Goal: Task Accomplishment & Management: Manage account settings

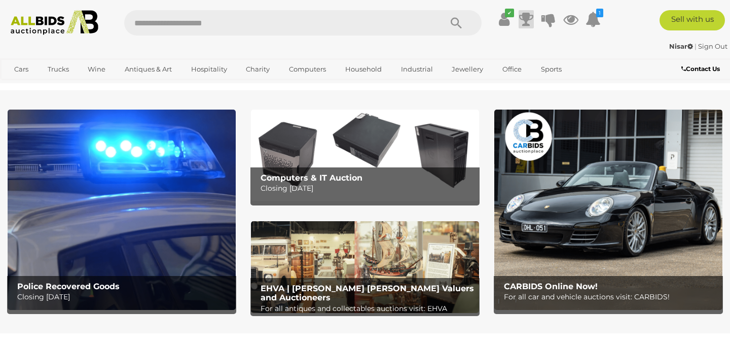
click at [526, 19] on icon at bounding box center [526, 19] width 14 height 18
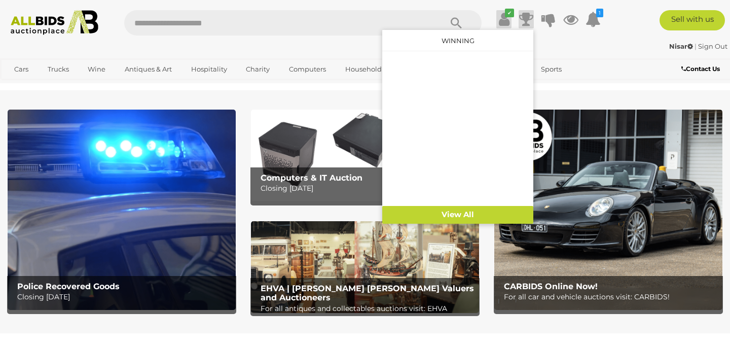
click at [504, 21] on icon at bounding box center [504, 19] width 11 height 18
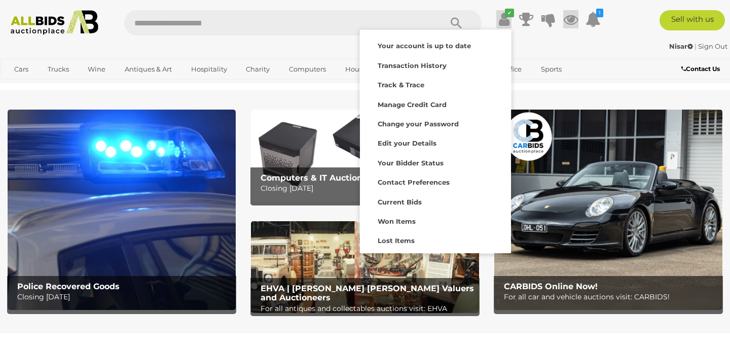
click at [568, 16] on icon at bounding box center [570, 19] width 15 height 18
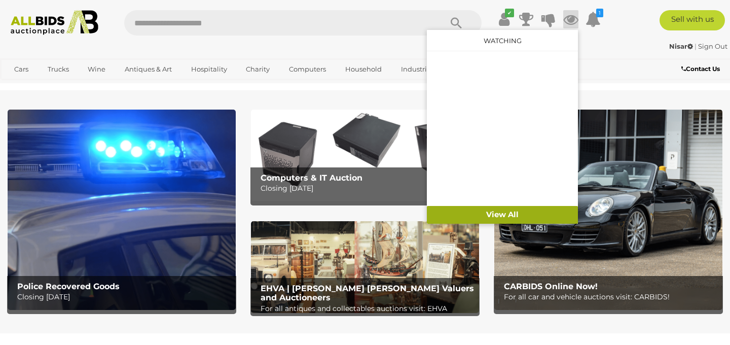
click at [508, 213] on link "View All" at bounding box center [502, 215] width 151 height 18
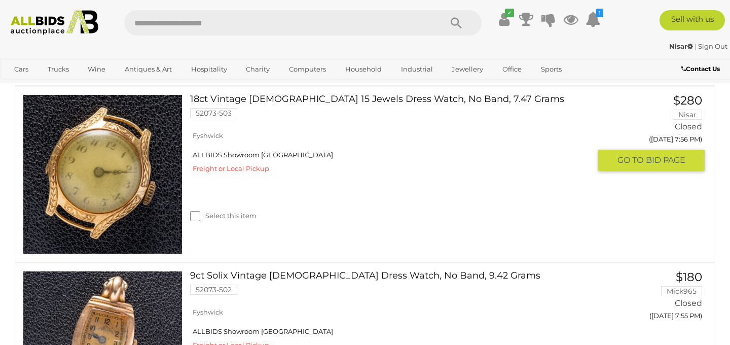
scroll to position [687, 0]
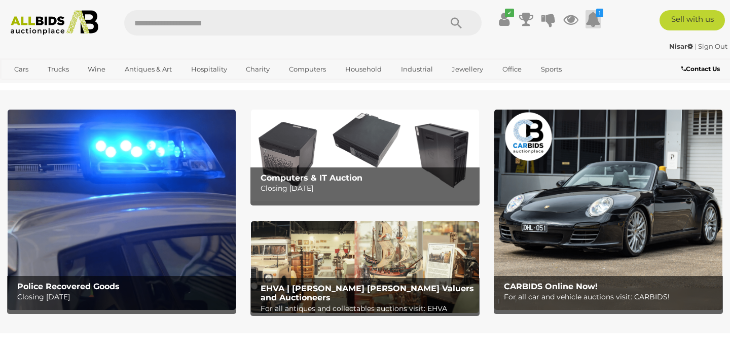
click at [597, 23] on icon at bounding box center [592, 19] width 15 height 18
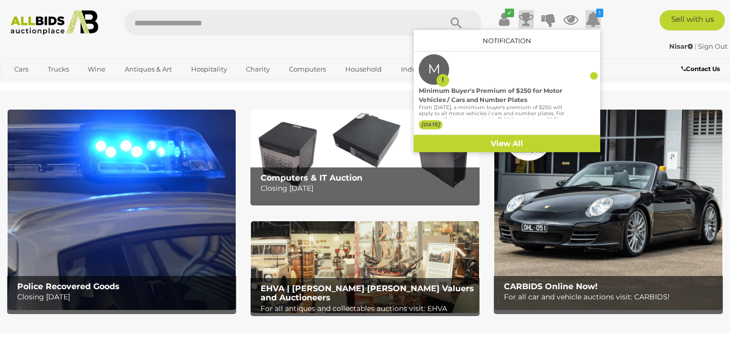
click at [525, 20] on icon at bounding box center [526, 19] width 14 height 18
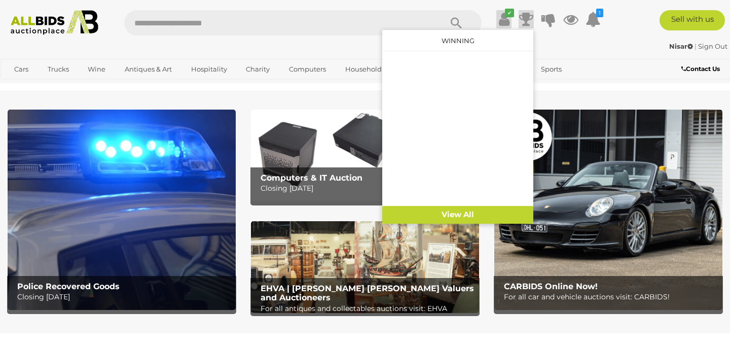
click at [501, 20] on icon at bounding box center [504, 19] width 11 height 18
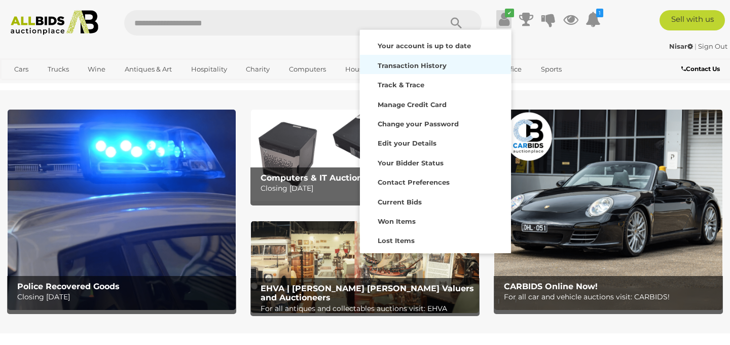
click at [450, 64] on div "Transaction History" at bounding box center [435, 64] width 146 height 14
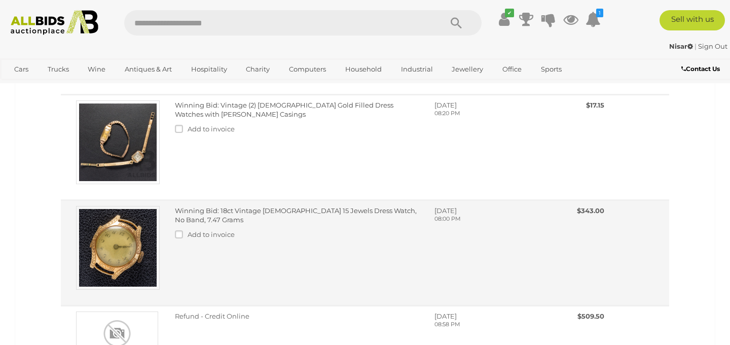
scroll to position [162, 0]
